Goal: Information Seeking & Learning: Learn about a topic

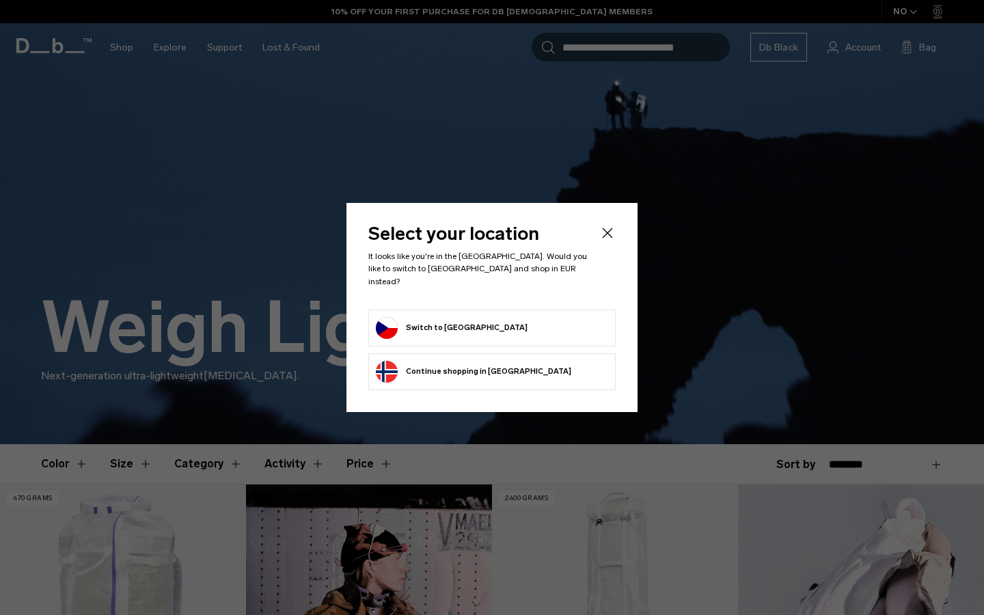
click at [452, 325] on button "Switch to Czechia" at bounding box center [452, 328] width 152 height 22
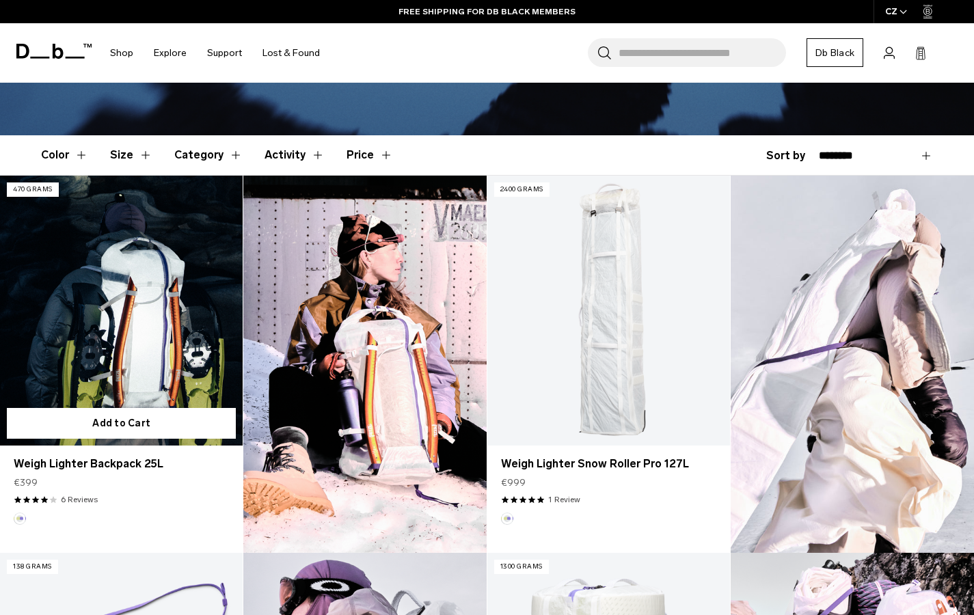
click at [99, 355] on link "Weigh Lighter Backpack 25L" at bounding box center [121, 311] width 243 height 270
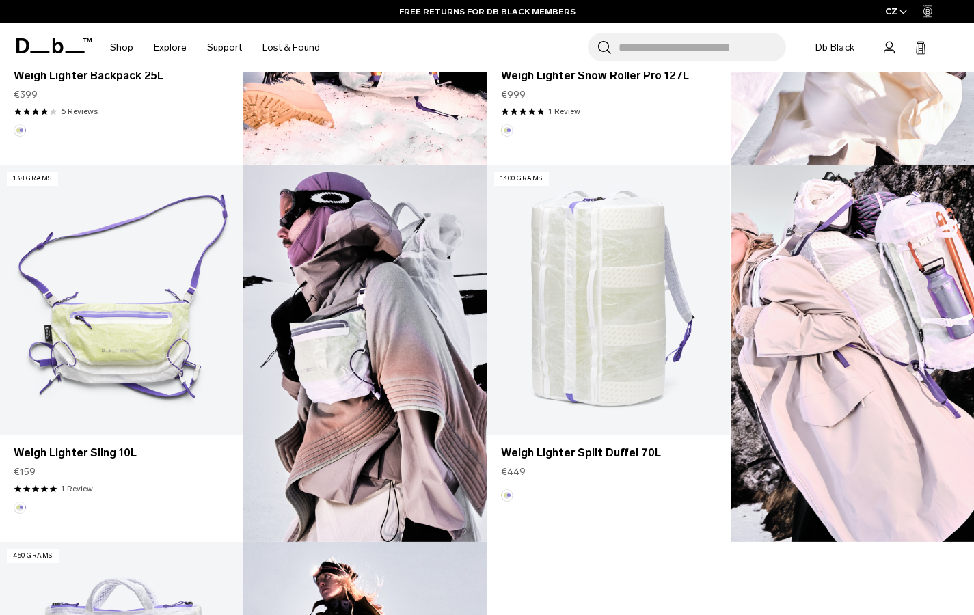
scroll to position [679, 0]
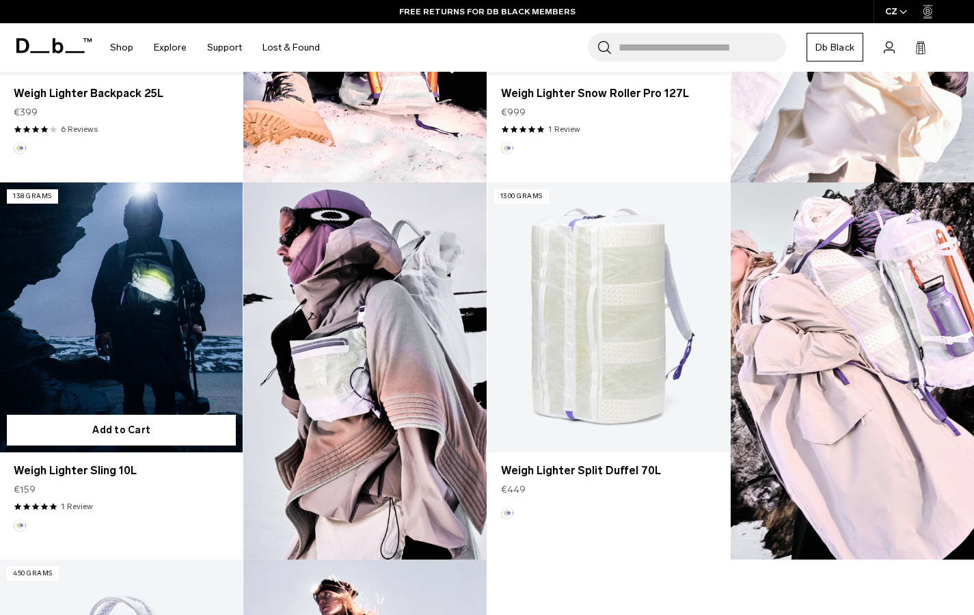
click at [174, 325] on link "Weigh Lighter Sling 10L" at bounding box center [121, 317] width 243 height 270
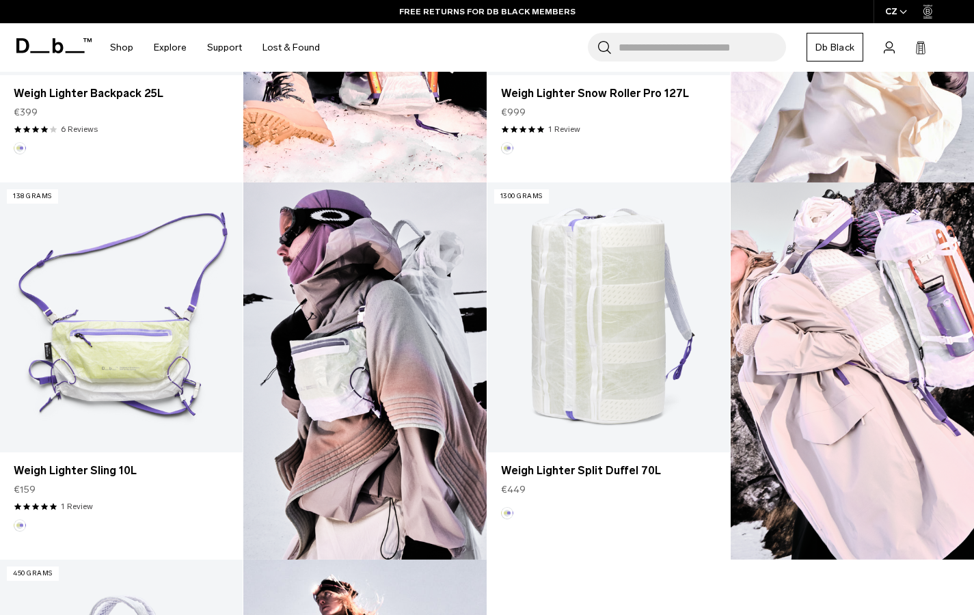
click at [328, 390] on img at bounding box center [364, 370] width 243 height 377
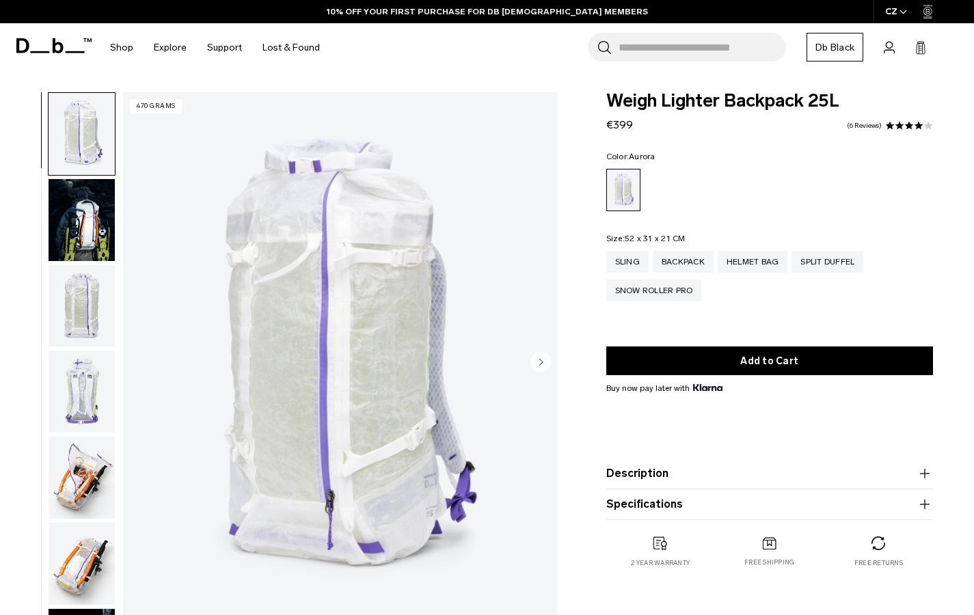
click at [70, 211] on img "button" at bounding box center [82, 220] width 66 height 82
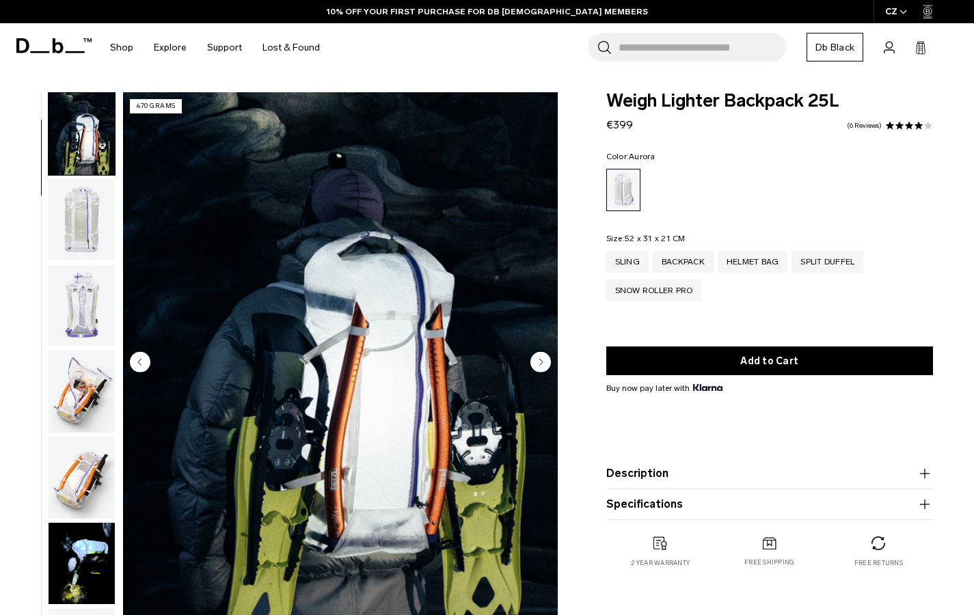
scroll to position [87, 0]
click at [72, 387] on img "button" at bounding box center [82, 391] width 66 height 82
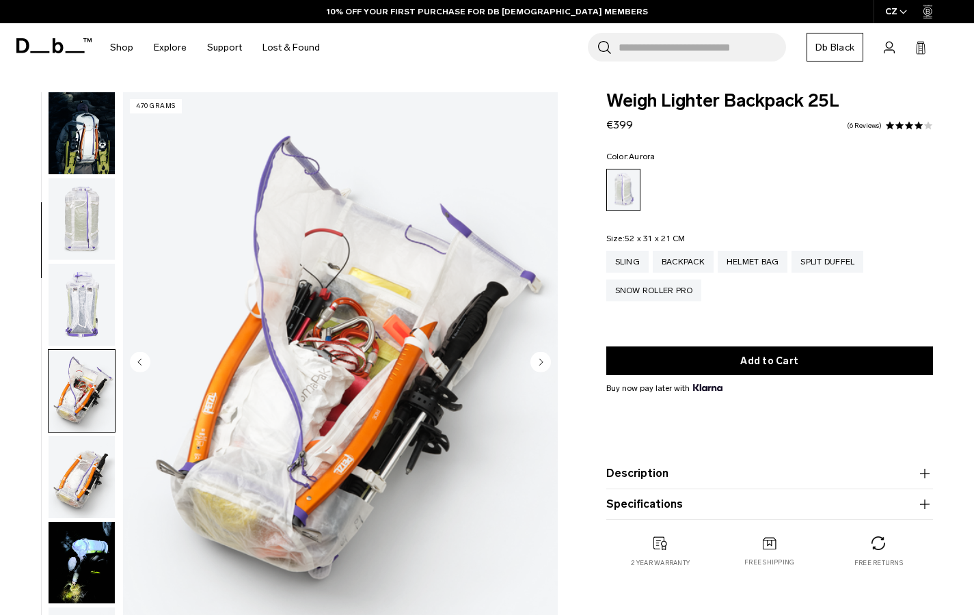
scroll to position [346, 0]
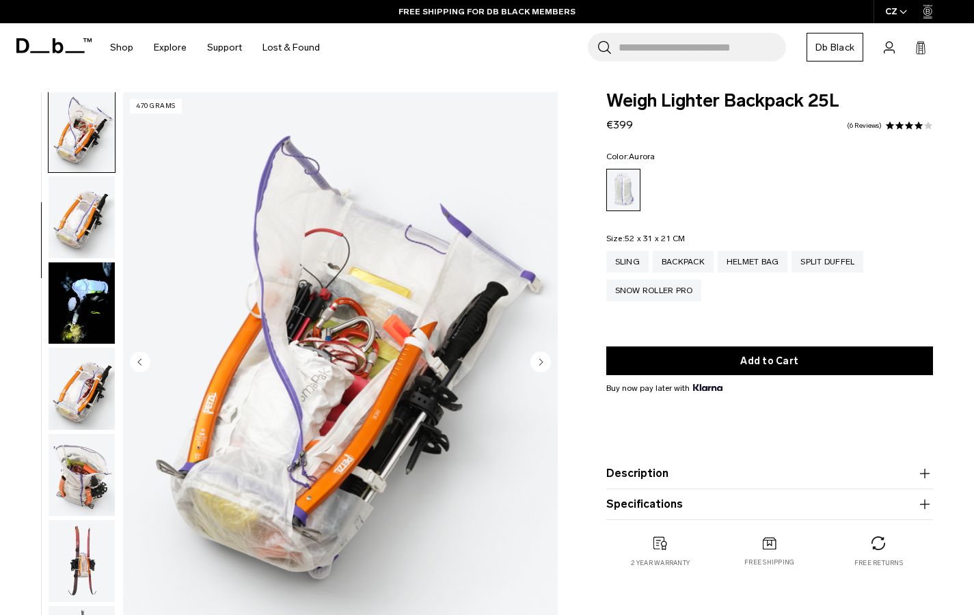
click at [85, 459] on img "button" at bounding box center [82, 475] width 66 height 82
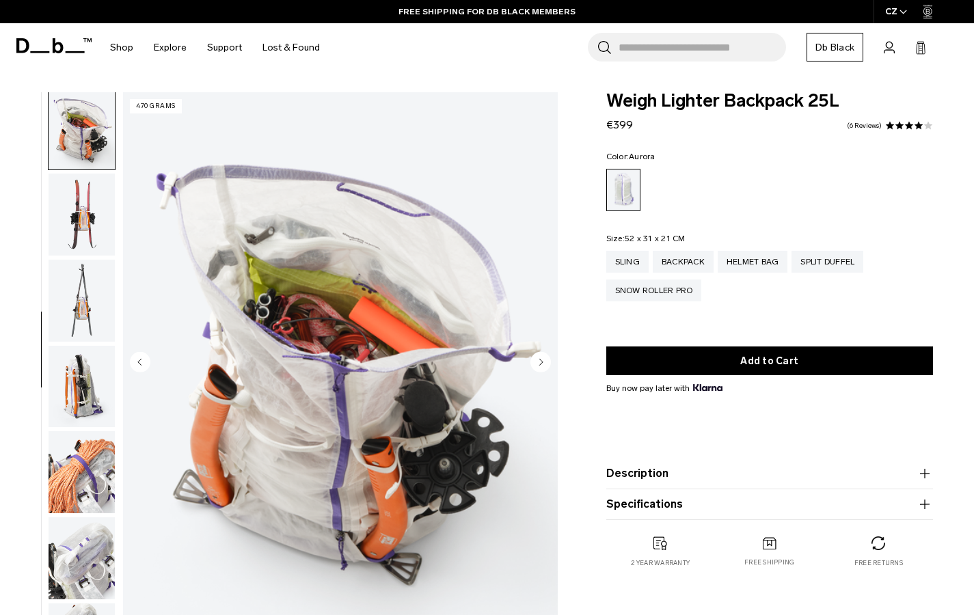
click at [91, 387] on img "button" at bounding box center [82, 387] width 66 height 82
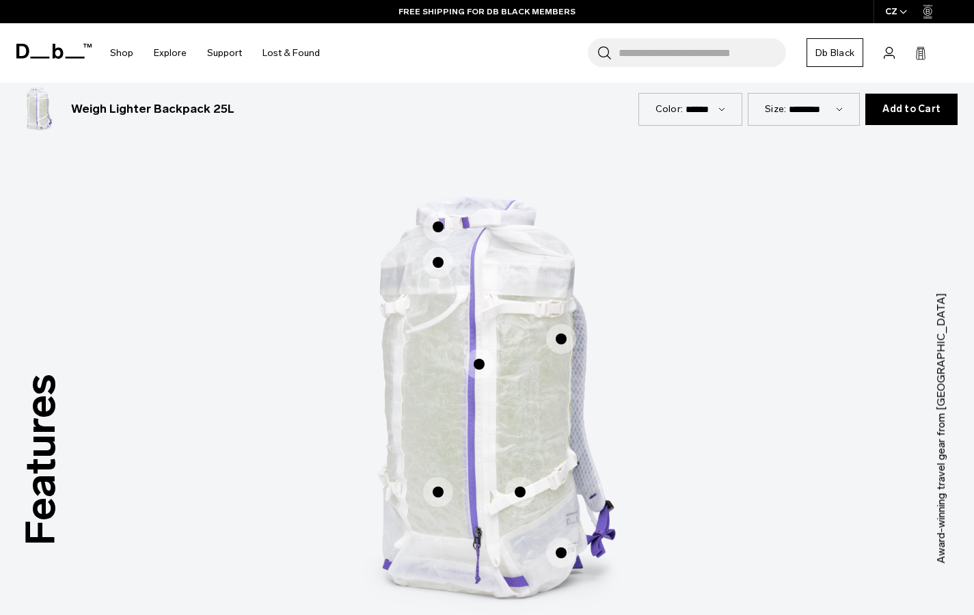
scroll to position [607, 0]
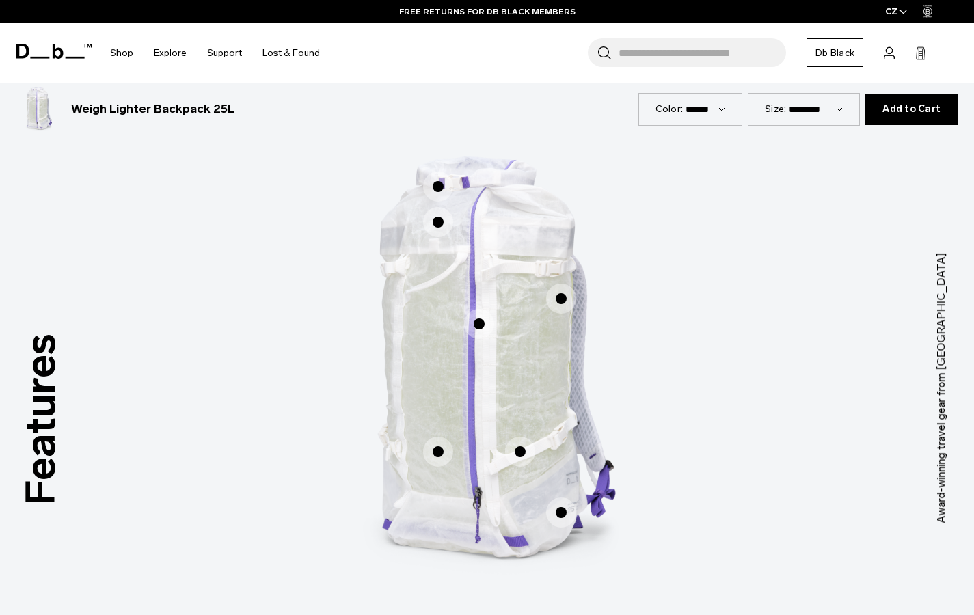
click at [482, 320] on span "1 / 3" at bounding box center [479, 324] width 30 height 30
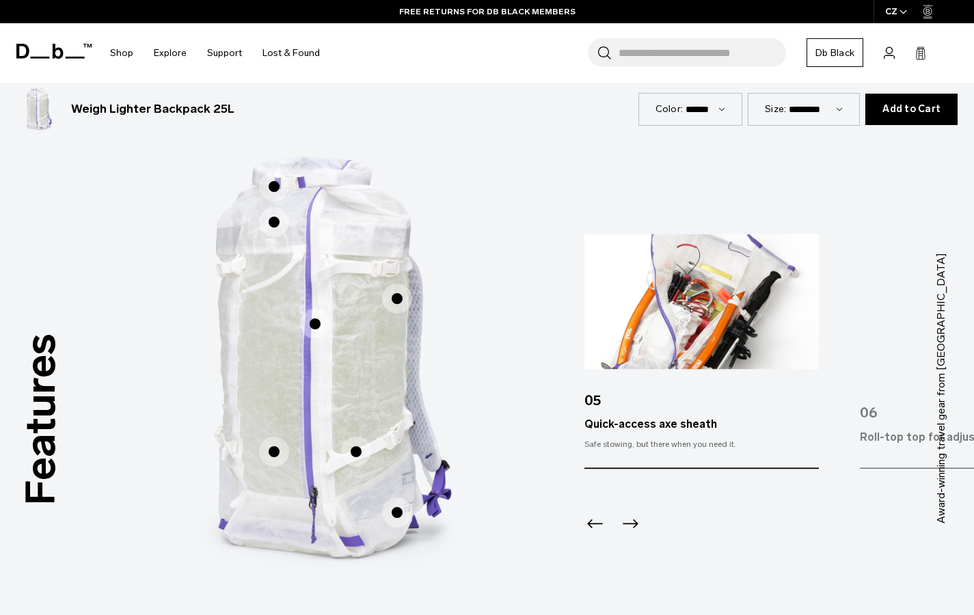
click at [271, 452] on span "1 / 3" at bounding box center [274, 452] width 30 height 30
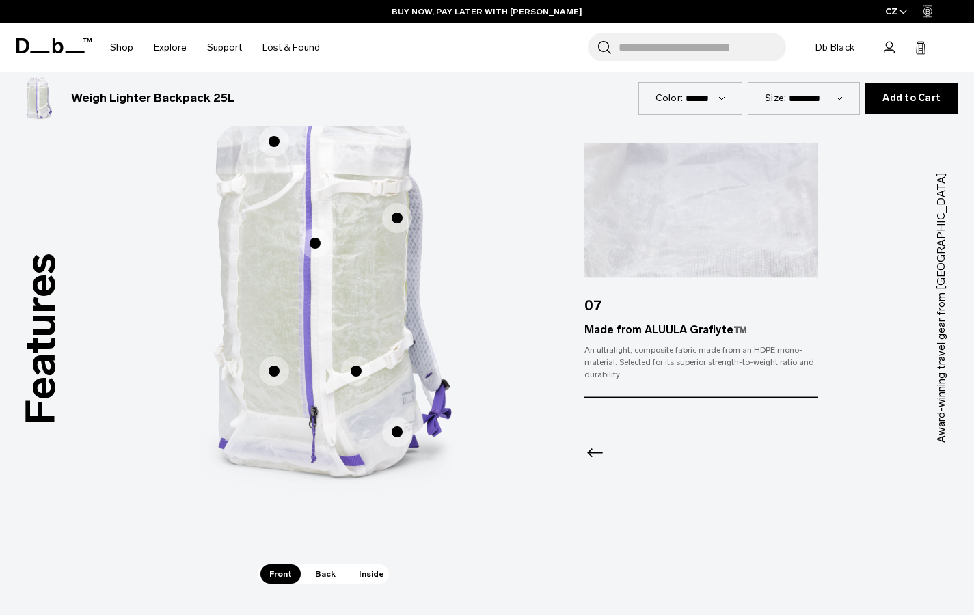
scroll to position [660, 0]
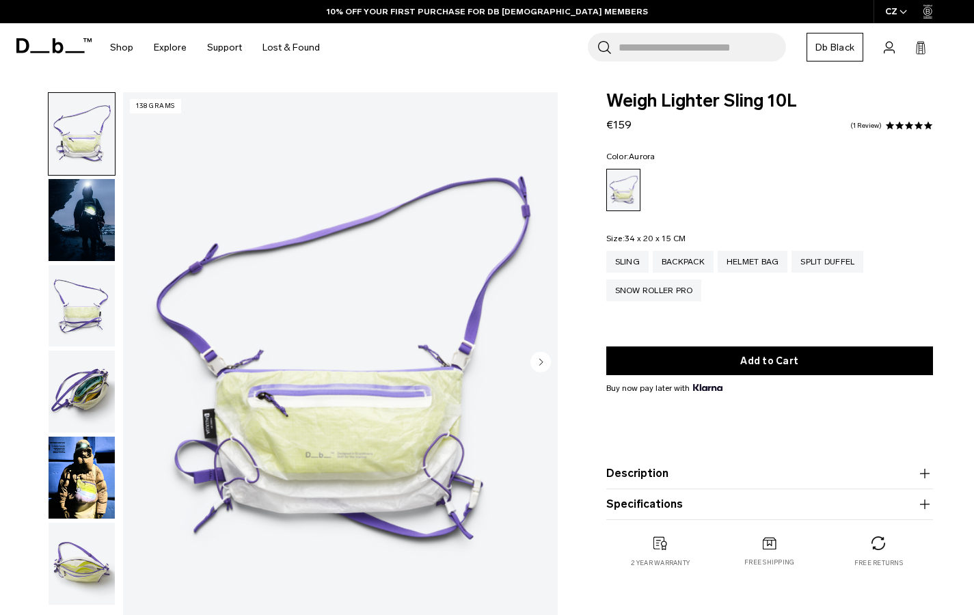
click at [75, 216] on img "button" at bounding box center [82, 220] width 66 height 82
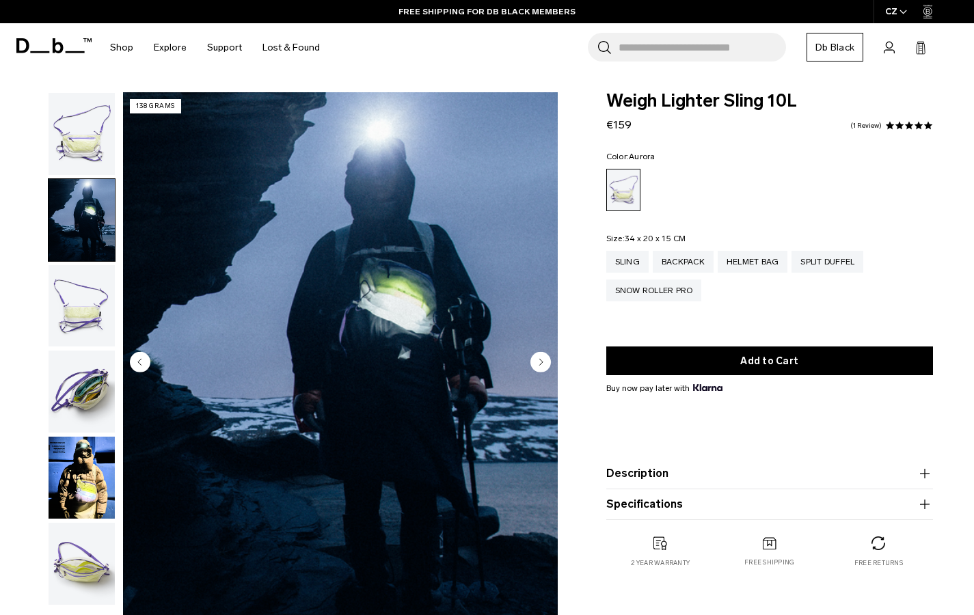
click at [78, 290] on img "button" at bounding box center [82, 306] width 66 height 82
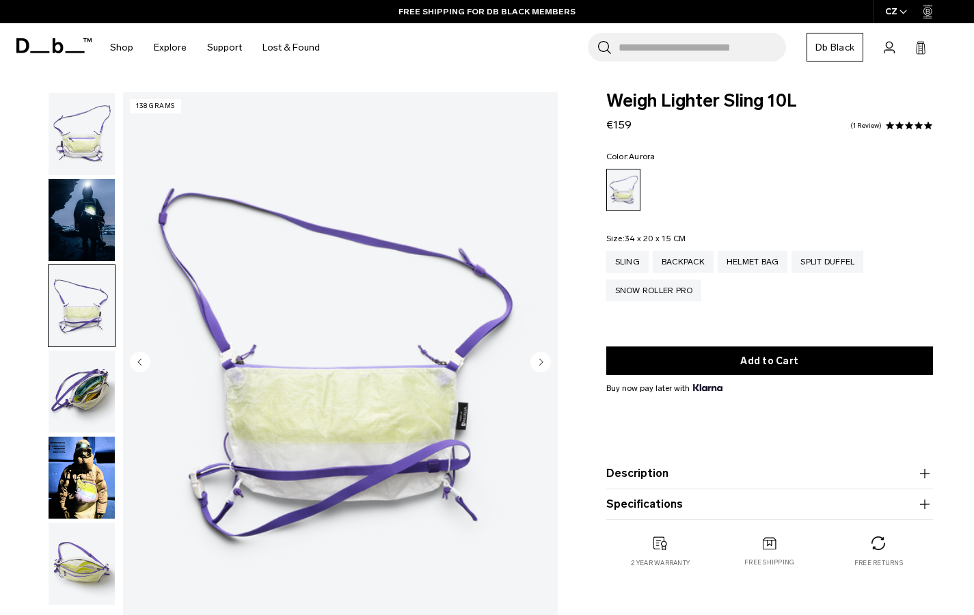
click at [75, 377] on img "button" at bounding box center [82, 392] width 66 height 82
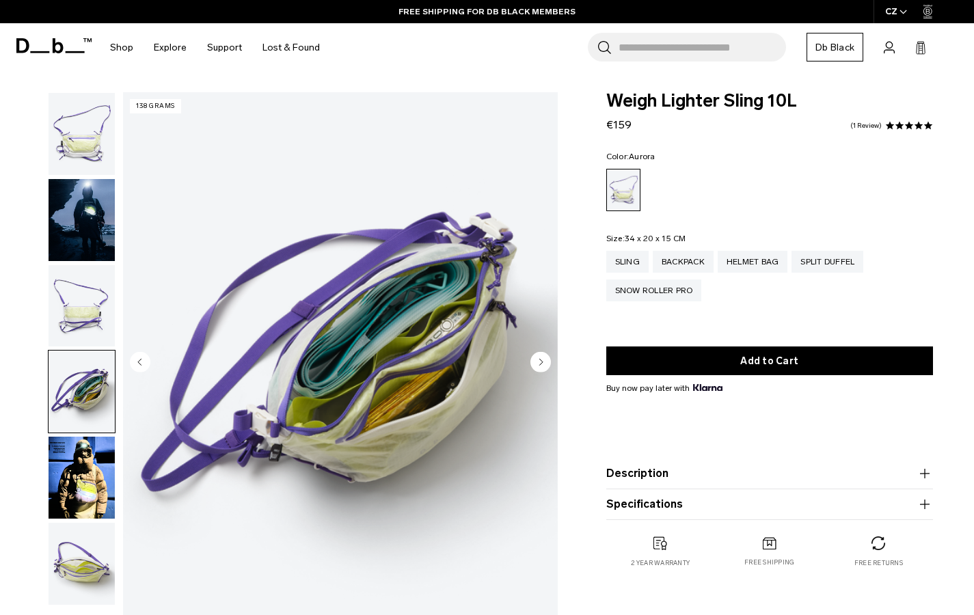
click at [84, 474] on img "button" at bounding box center [82, 478] width 66 height 82
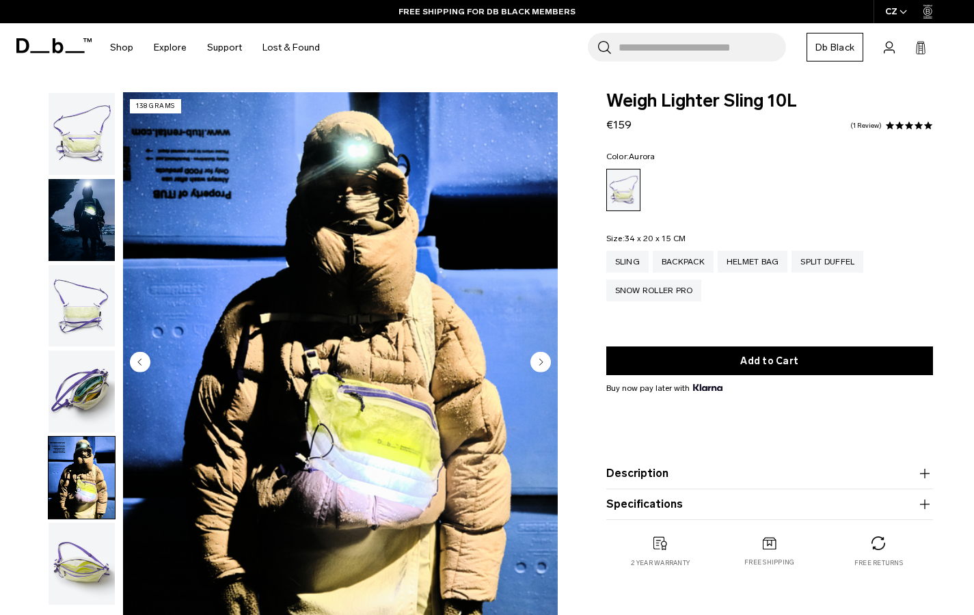
click at [96, 556] on img "button" at bounding box center [82, 564] width 66 height 82
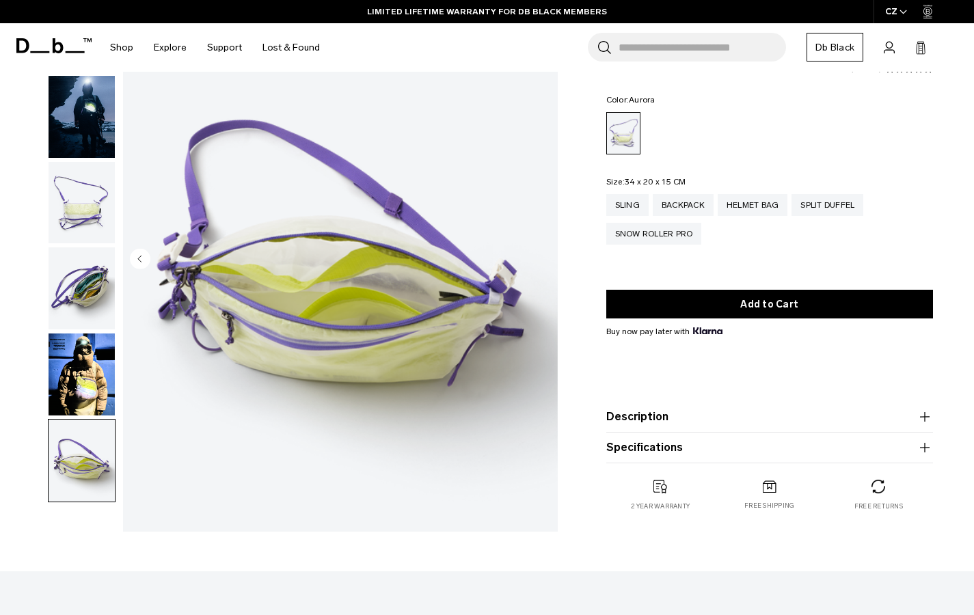
scroll to position [201, 0]
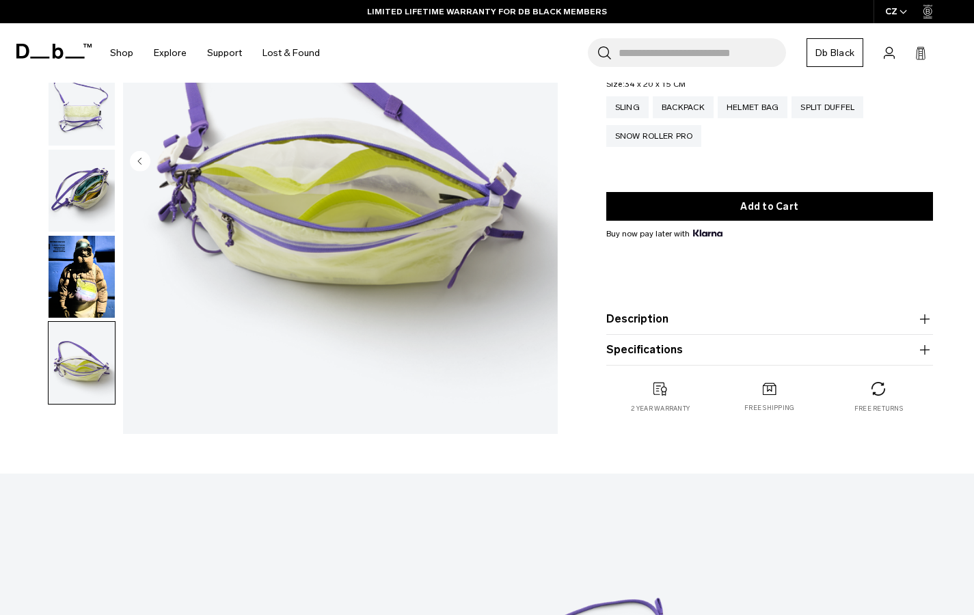
click at [629, 313] on button "Description" at bounding box center [769, 319] width 327 height 16
